Goal: Information Seeking & Learning: Learn about a topic

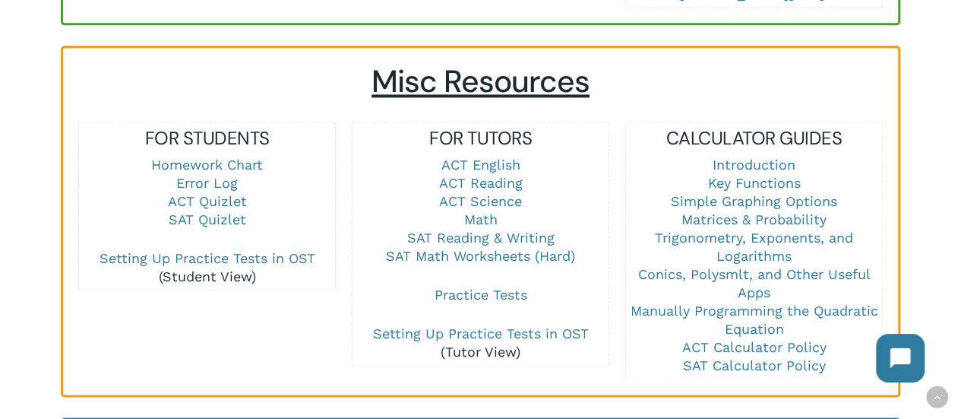
scroll to position [1028, 0]
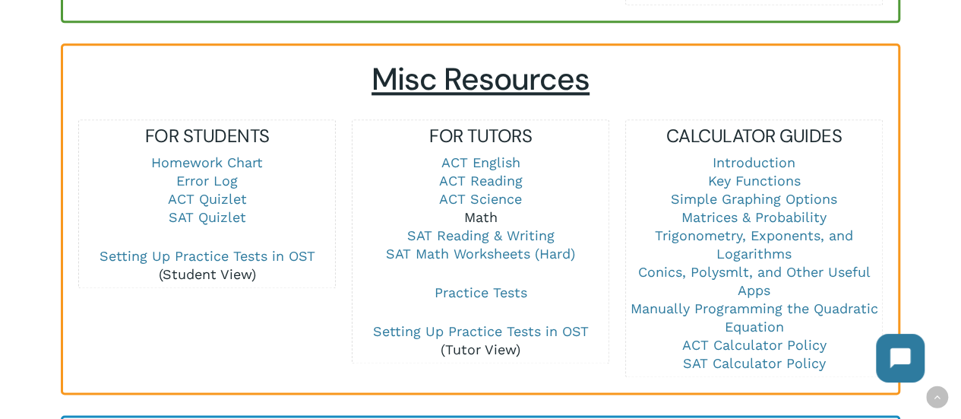
click at [479, 209] on link "Math" at bounding box center [480, 217] width 33 height 16
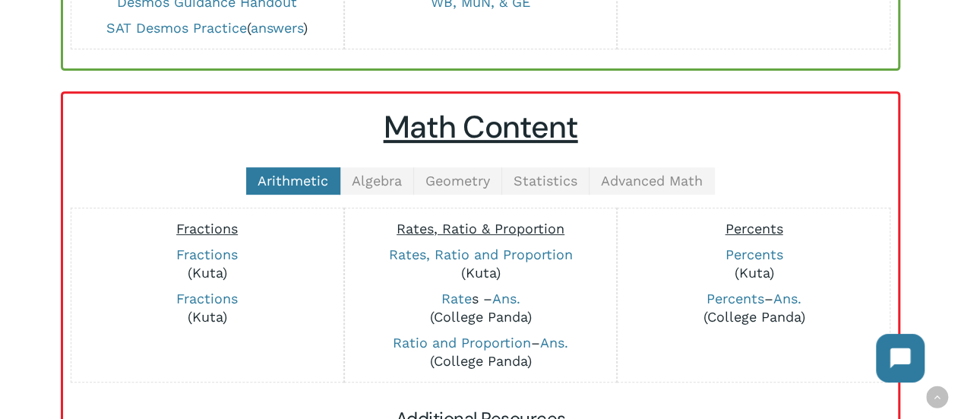
scroll to position [295, 0]
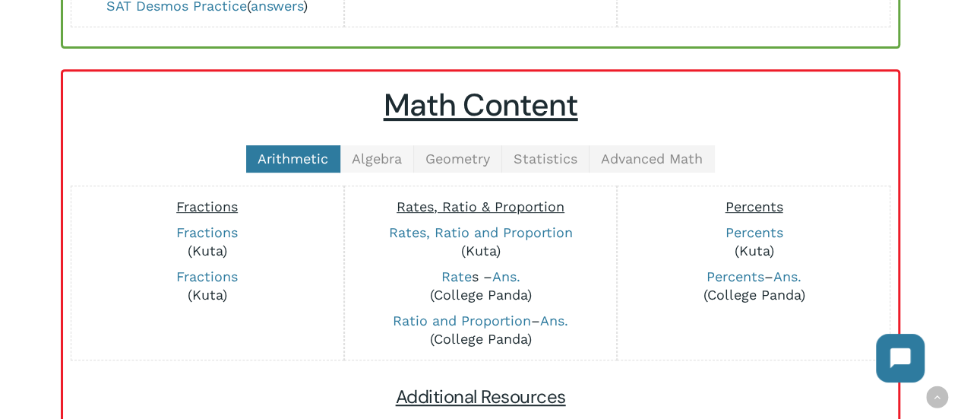
click at [379, 145] on link "Algebra" at bounding box center [378, 158] width 74 height 27
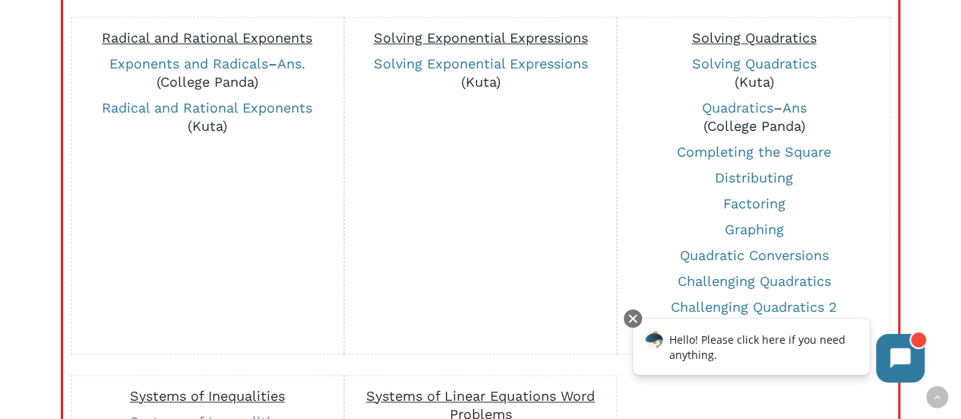
scroll to position [847, 0]
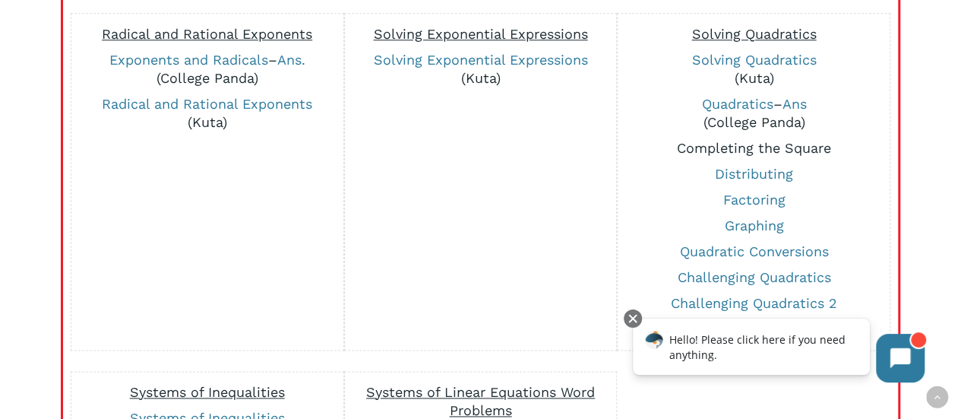
click at [774, 140] on link "Completing the Square" at bounding box center [754, 148] width 154 height 16
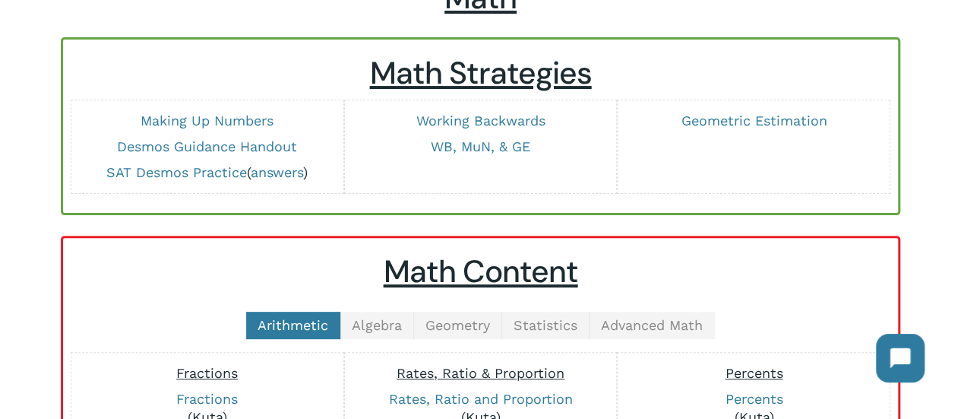
scroll to position [130, 0]
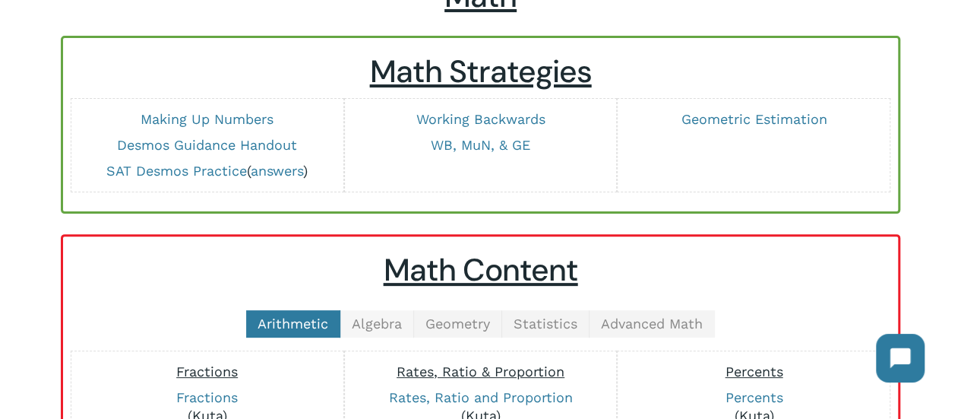
click at [385, 320] on span "Algebra" at bounding box center [377, 323] width 50 height 16
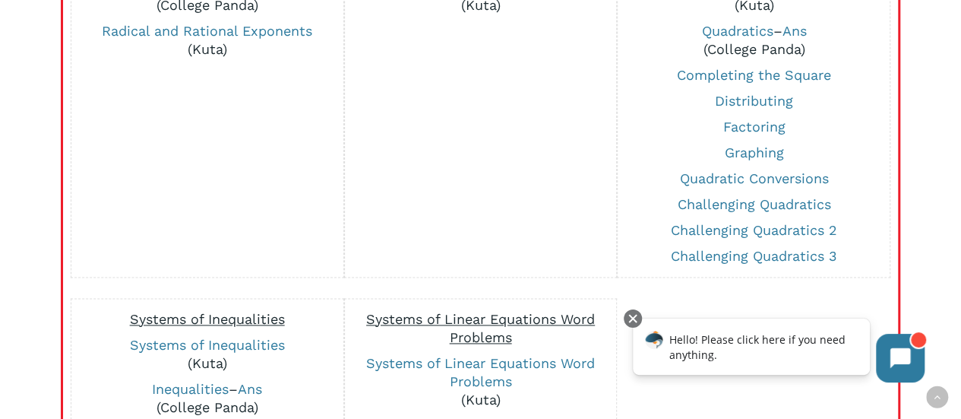
scroll to position [920, 0]
click at [751, 147] on link "Graphing" at bounding box center [753, 153] width 59 height 16
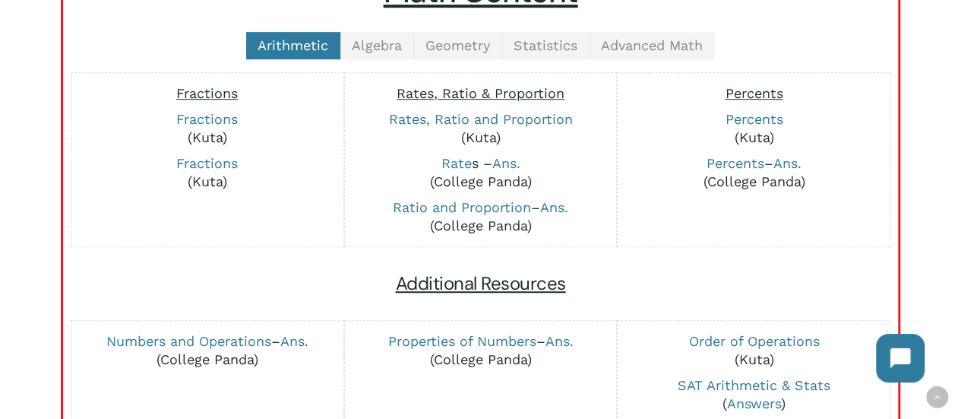
scroll to position [415, 0]
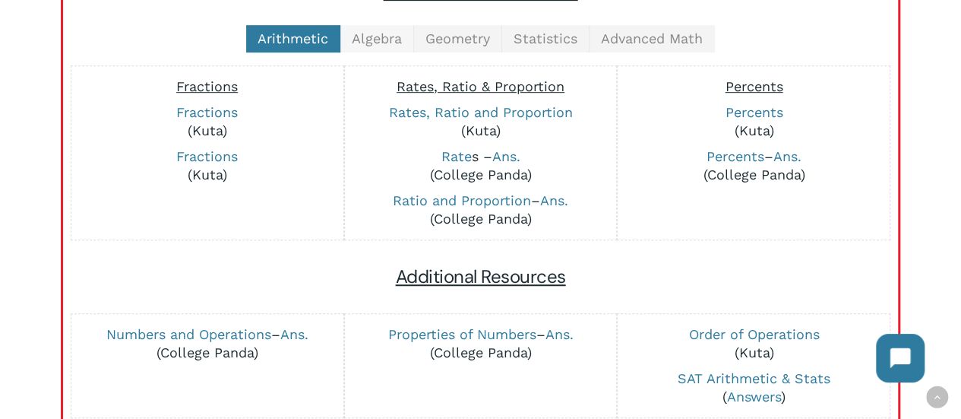
click at [378, 40] on span "Algebra" at bounding box center [377, 38] width 50 height 16
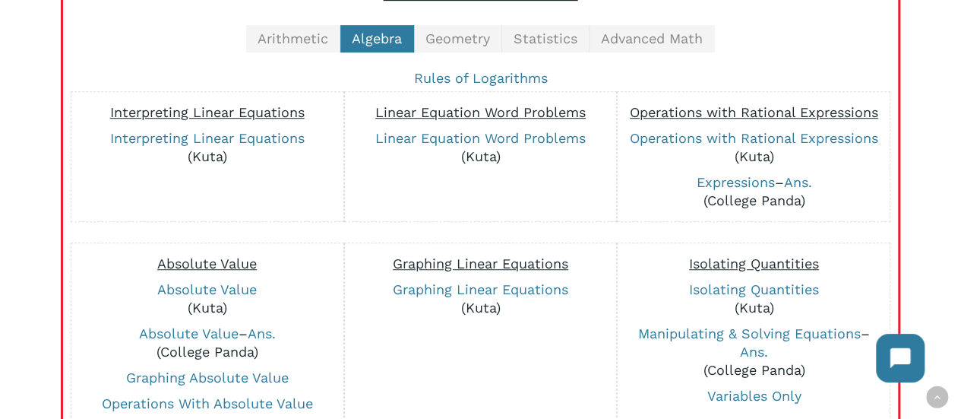
click at [635, 65] on div "Rules of Logarithms" at bounding box center [480, 78] width 805 height 26
click at [642, 42] on span "Advanced Math" at bounding box center [652, 38] width 102 height 16
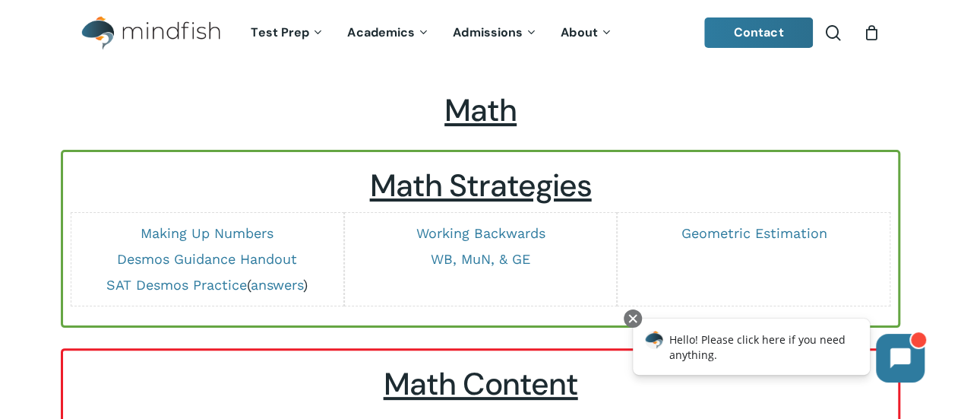
scroll to position [15, 0]
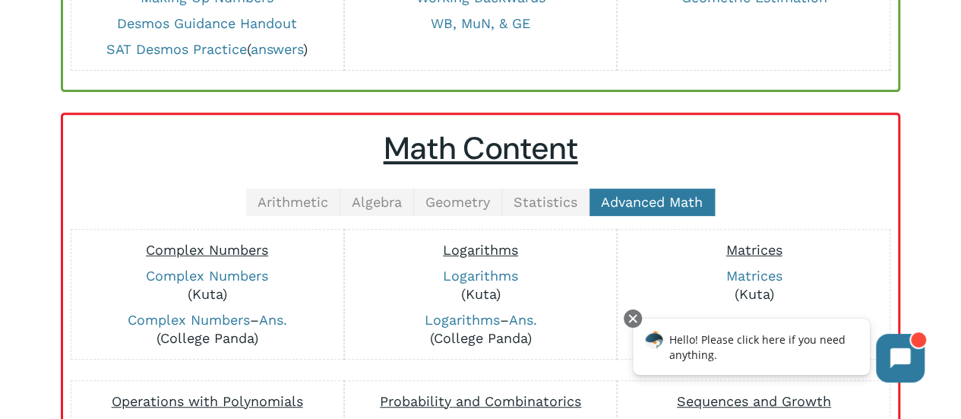
scroll to position [256, 0]
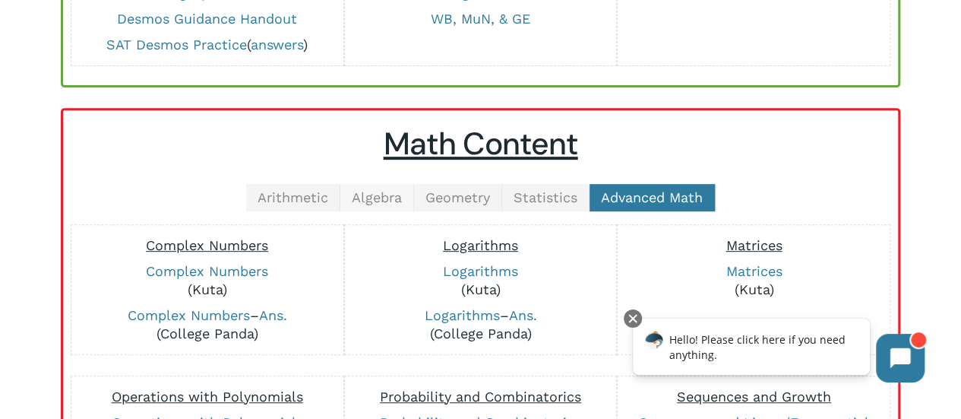
click at [374, 192] on span "Algebra" at bounding box center [377, 197] width 50 height 16
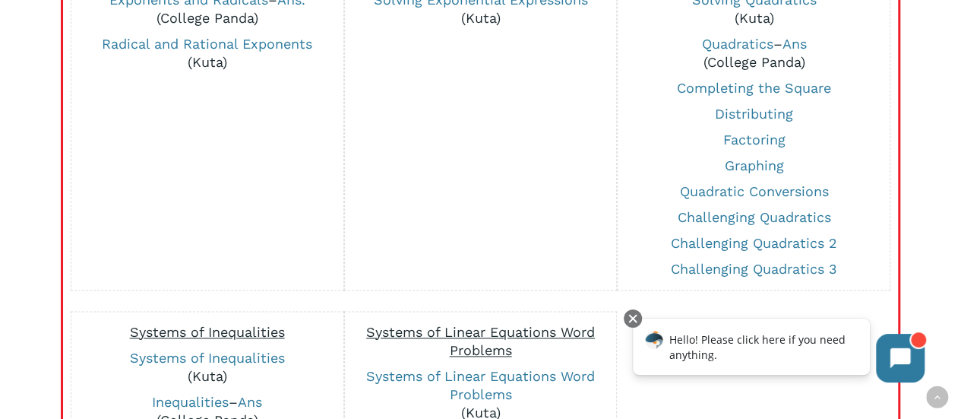
scroll to position [911, 0]
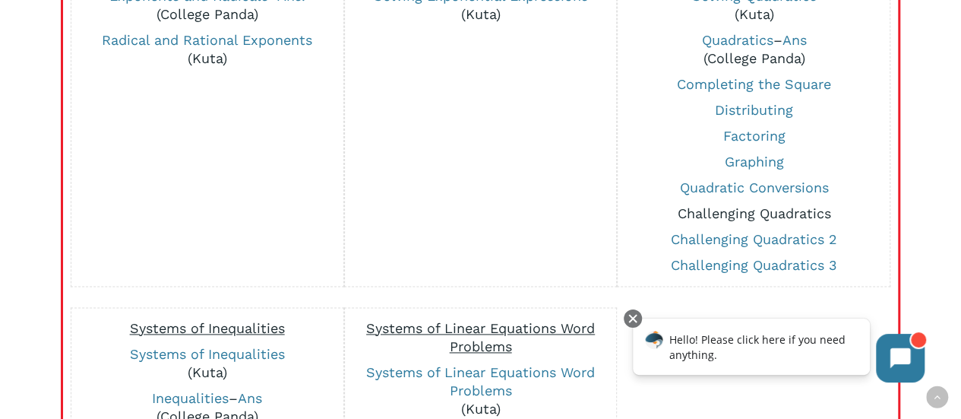
click at [737, 211] on link "Challenging Quadratics" at bounding box center [754, 213] width 154 height 16
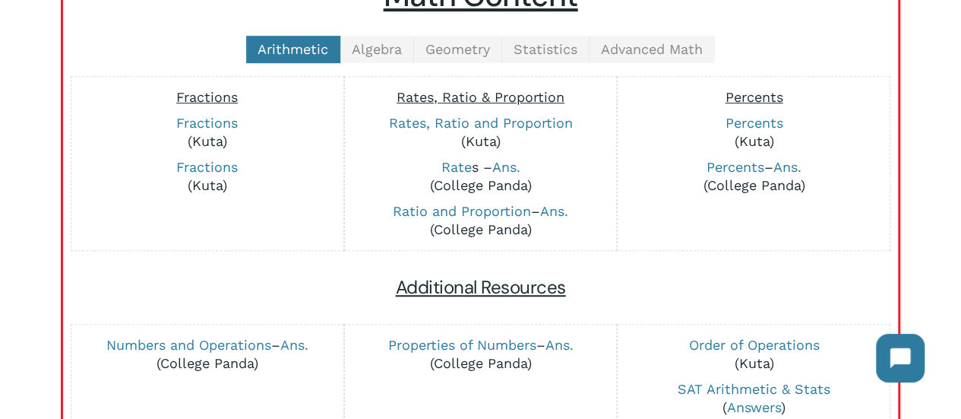
scroll to position [403, 0]
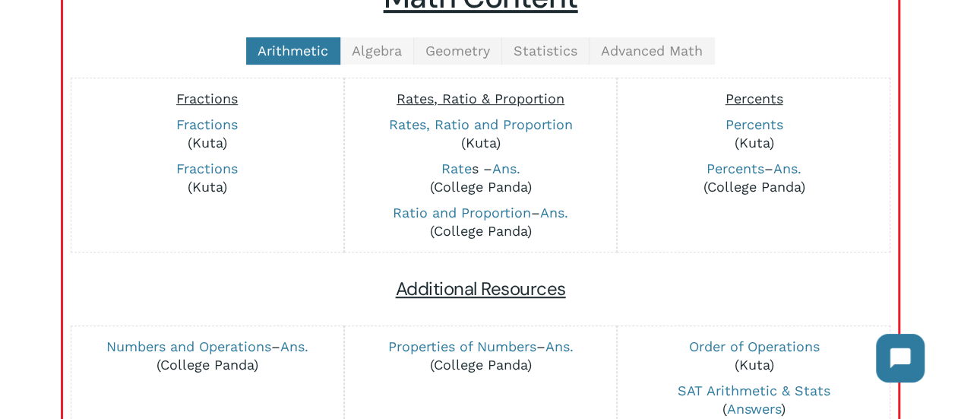
click at [404, 59] on link "Algebra" at bounding box center [378, 50] width 74 height 27
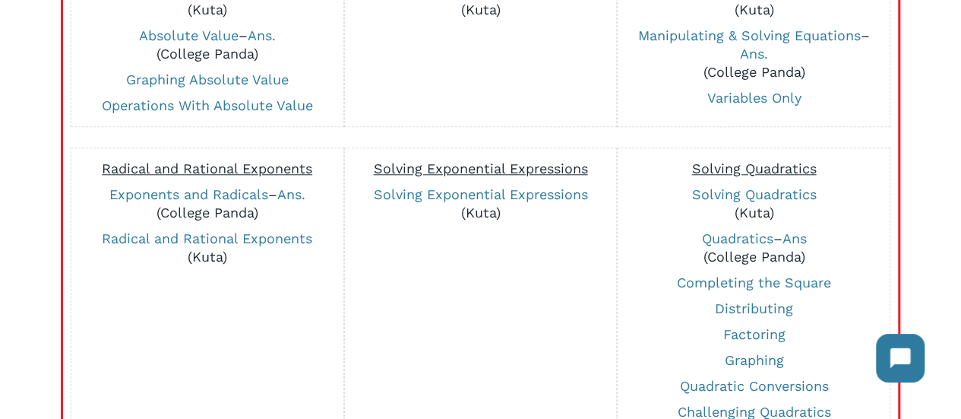
scroll to position [714, 0]
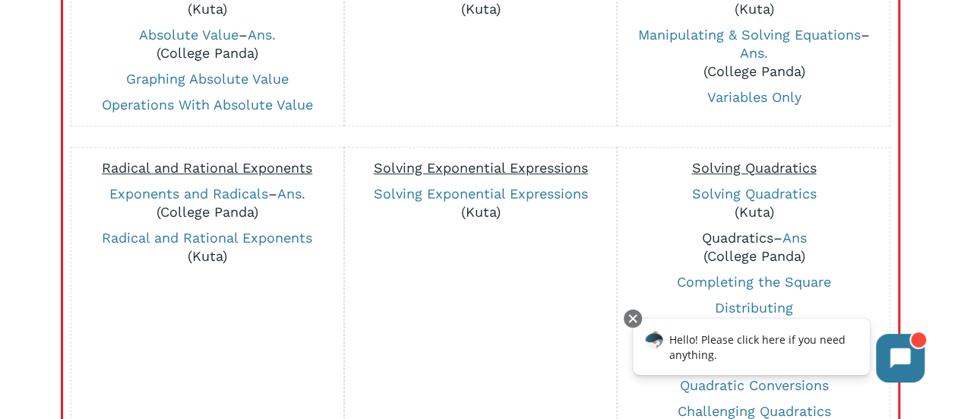
click at [724, 236] on link "Quadratics" at bounding box center [737, 238] width 71 height 16
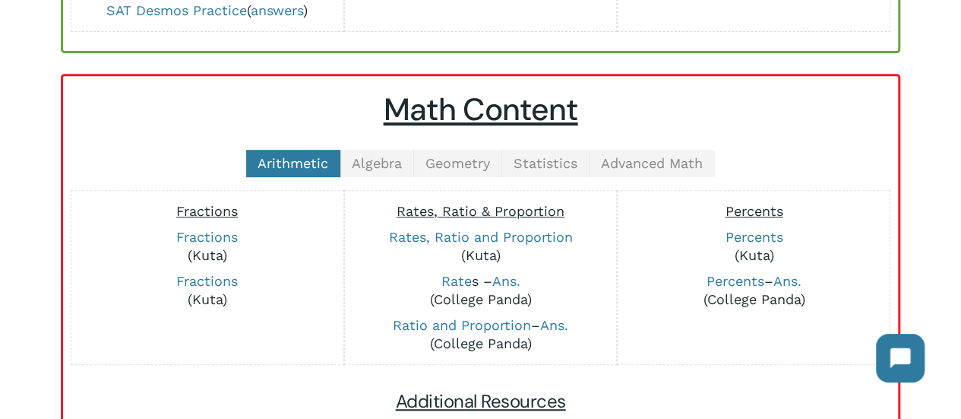
scroll to position [290, 0]
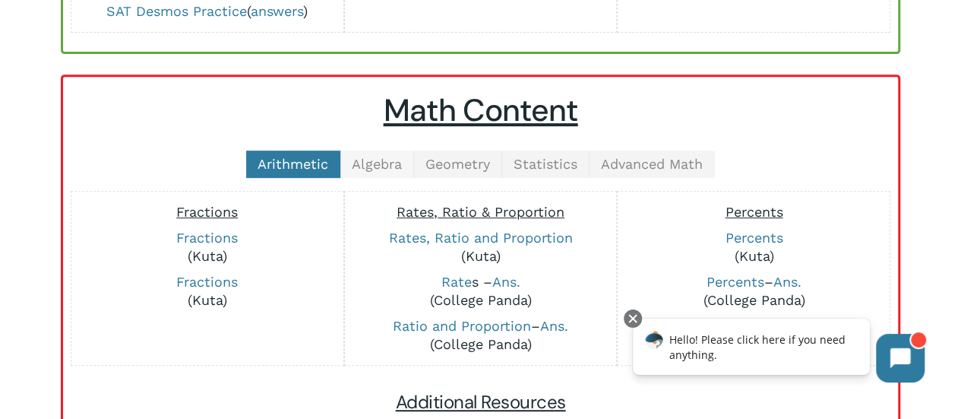
click at [394, 166] on span "Algebra" at bounding box center [377, 164] width 50 height 16
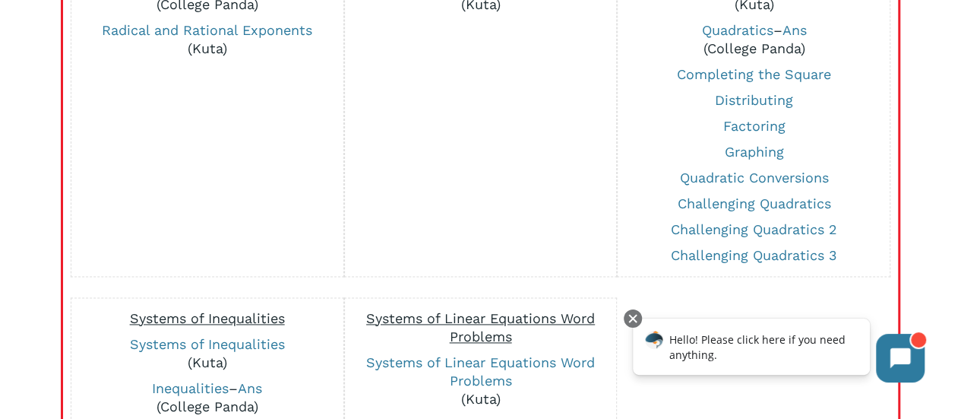
scroll to position [908, 0]
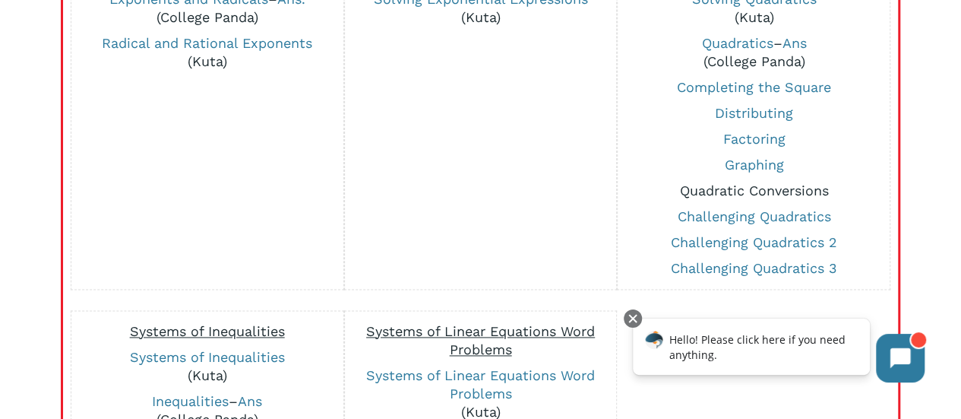
click at [718, 185] on link "Quadratic Conversions" at bounding box center [753, 190] width 149 height 16
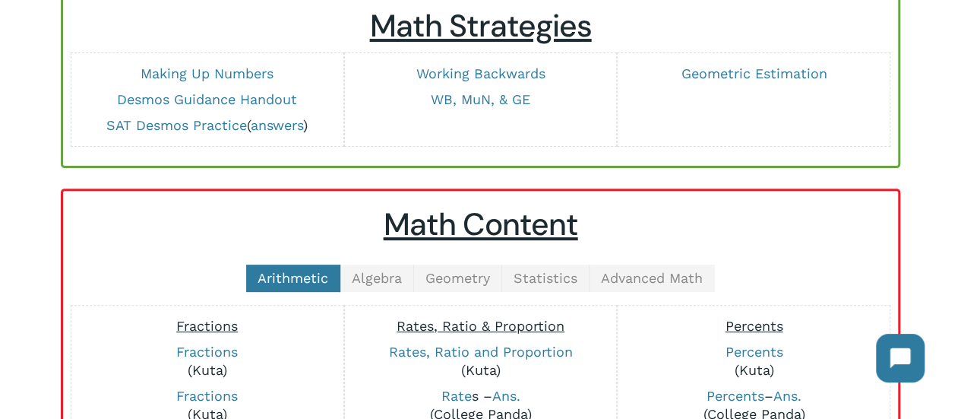
scroll to position [174, 0]
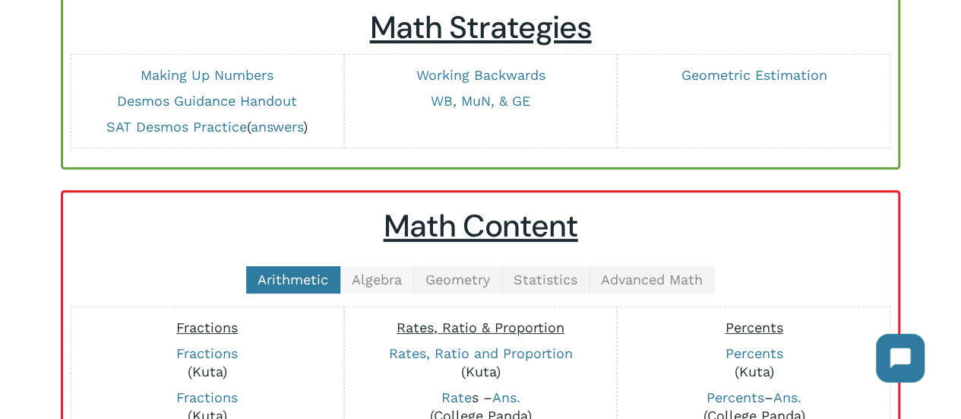
click at [369, 271] on span "Algebra" at bounding box center [377, 279] width 50 height 16
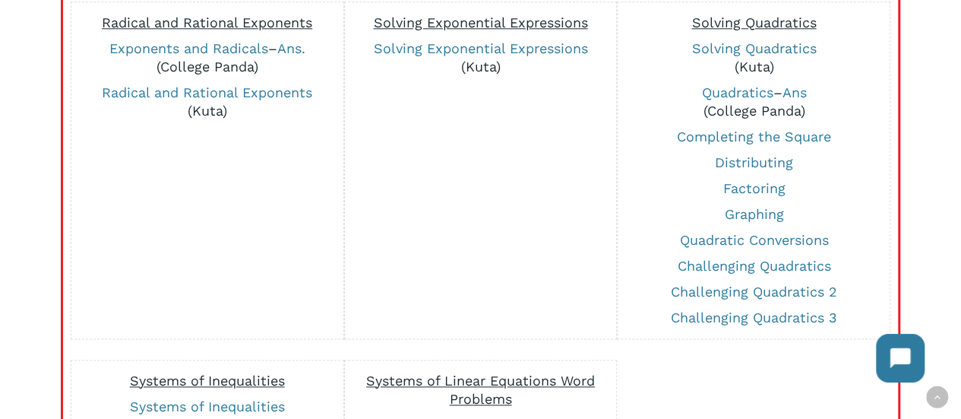
scroll to position [854, 0]
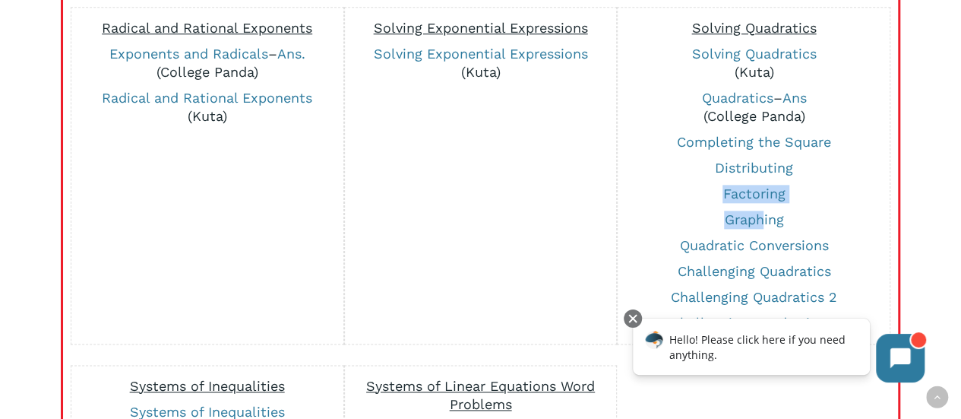
drag, startPoint x: 763, startPoint y: 203, endPoint x: 679, endPoint y: 195, distance: 84.0
click at [679, 195] on div "Solving Quadratics Solving Quadratics (Kuta) Quadratics – Ans (College Panda) C…" at bounding box center [754, 175] width 257 height 321
click at [692, 143] on link "Completing the Square" at bounding box center [754, 142] width 154 height 16
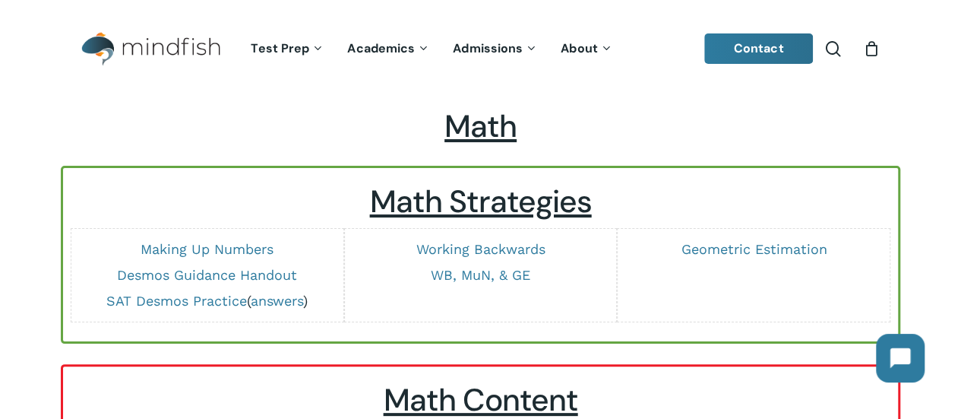
scroll to position [318, 0]
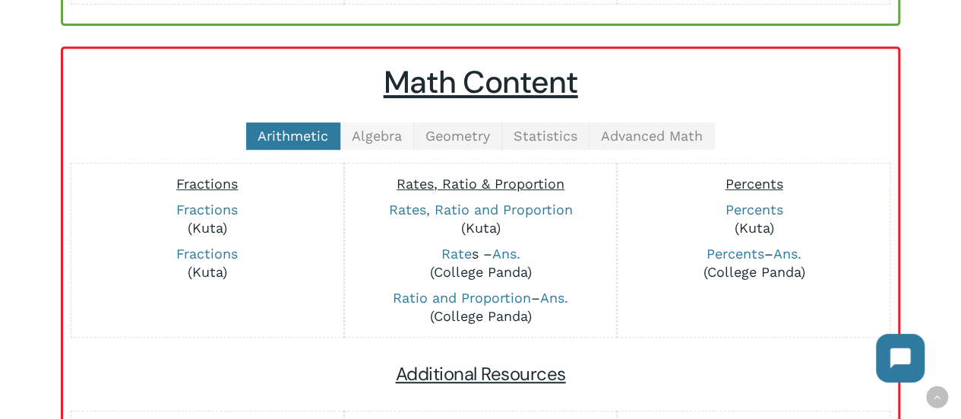
click at [375, 131] on span "Algebra" at bounding box center [377, 136] width 50 height 16
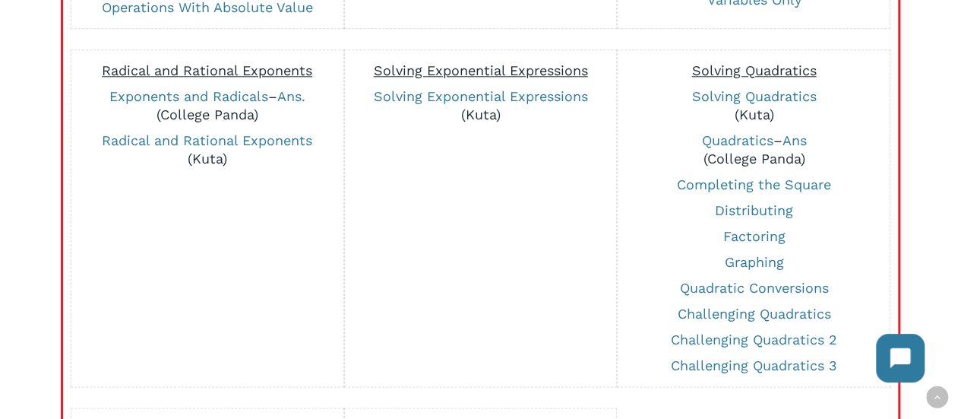
scroll to position [891, 0]
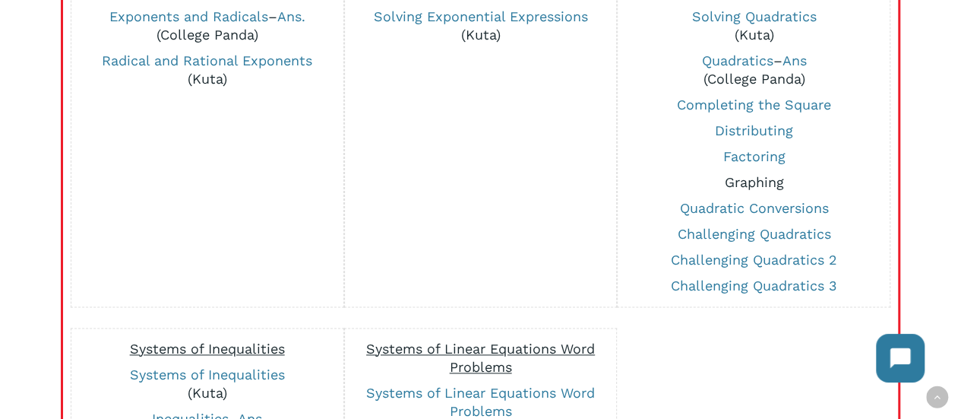
click at [724, 183] on link "Graphing" at bounding box center [753, 182] width 59 height 16
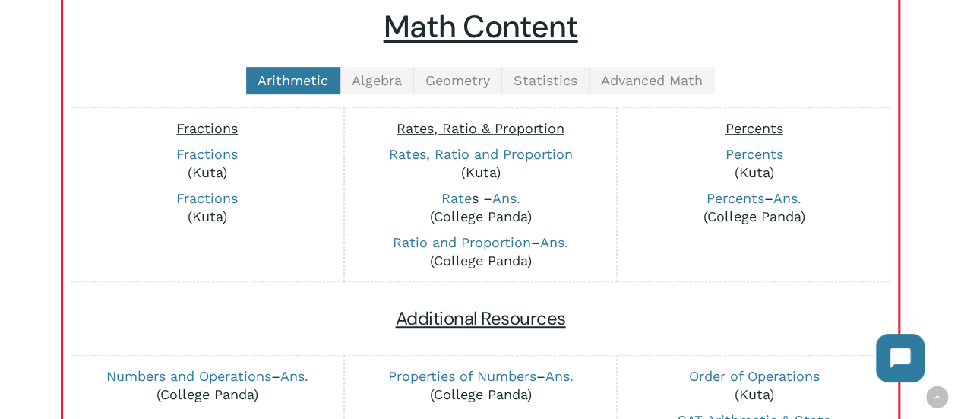
scroll to position [375, 0]
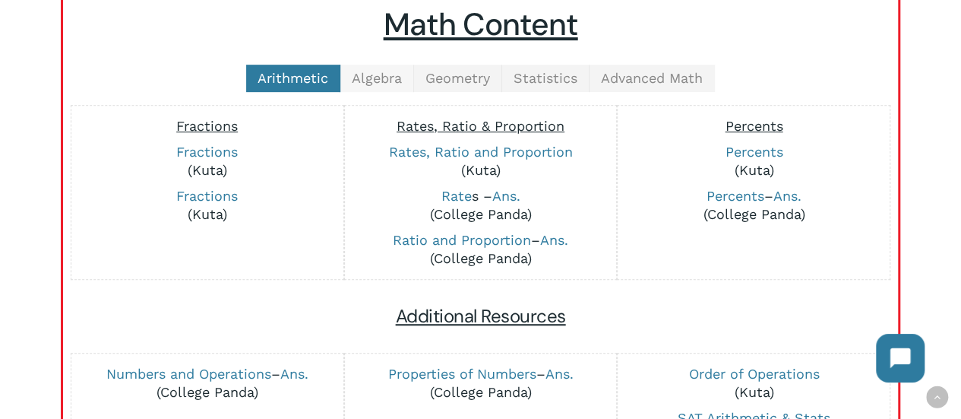
click at [382, 78] on span "Algebra" at bounding box center [377, 78] width 50 height 16
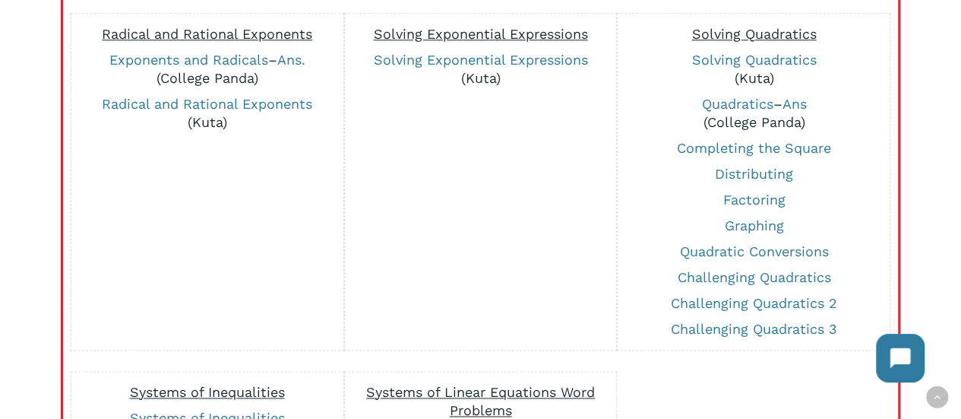
scroll to position [848, 0]
click at [804, 148] on link "Completing the Square" at bounding box center [754, 147] width 154 height 16
